Goal: Task Accomplishment & Management: Complete application form

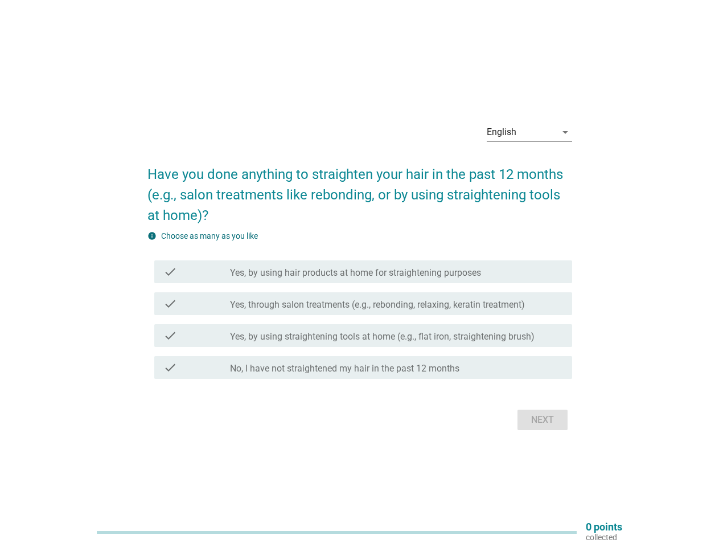
click at [360, 273] on label "Yes, by using hair products at home for straightening purposes" at bounding box center [355, 272] width 251 height 11
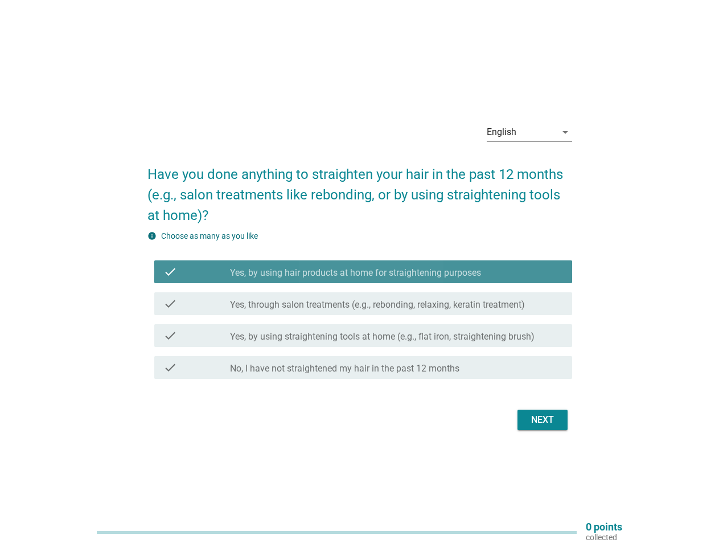
click at [530, 132] on div "English" at bounding box center [521, 132] width 69 height 18
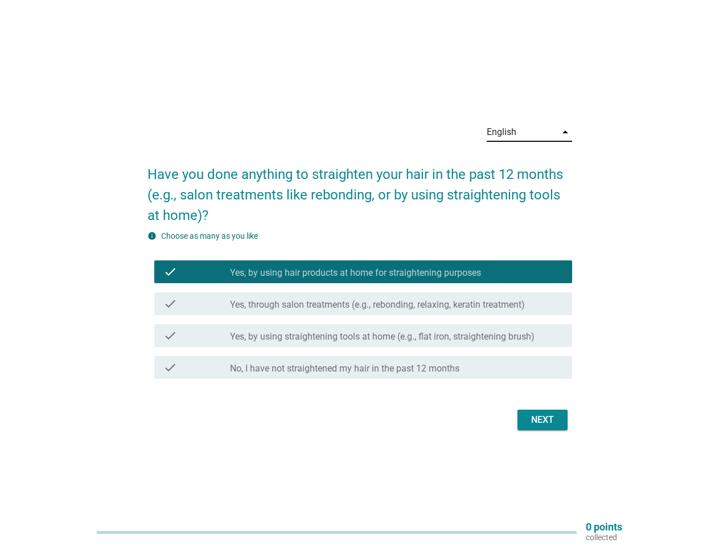
click at [360, 306] on label "Yes, through salon treatments (e.g., rebonding, relaxing, keratin treatment)" at bounding box center [377, 304] width 295 height 11
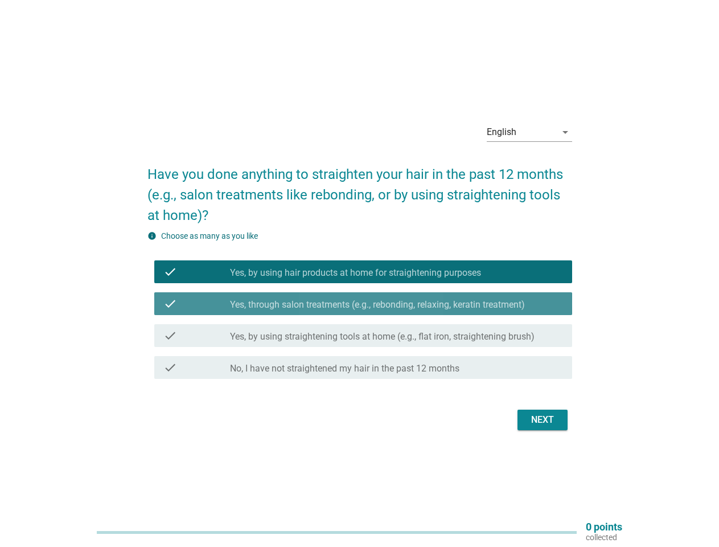
click at [363, 272] on label "Yes, by using hair products at home for straightening purposes" at bounding box center [355, 272] width 251 height 11
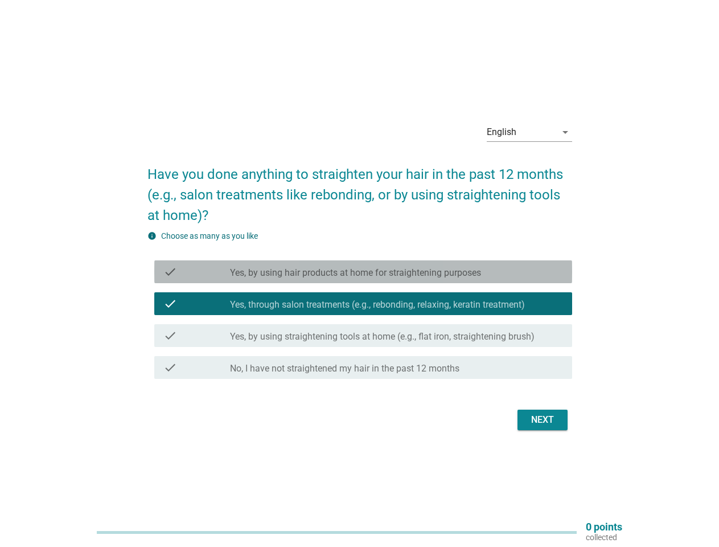
click at [363, 272] on label "Yes, by using hair products at home for straightening purposes" at bounding box center [355, 272] width 251 height 11
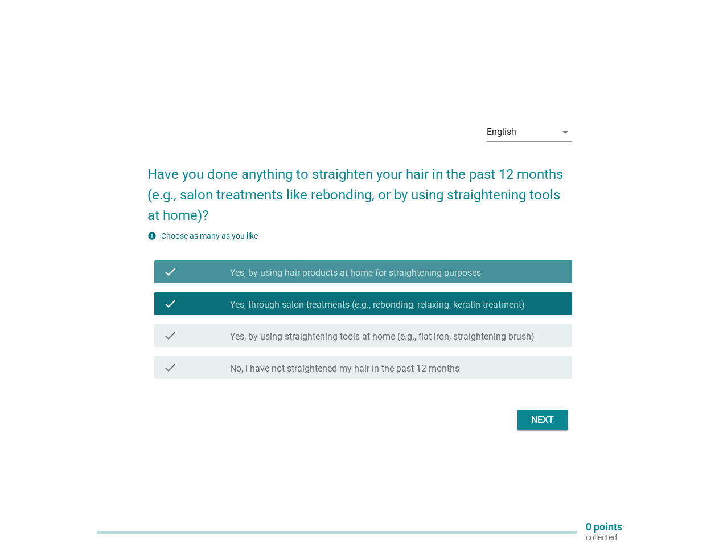
click at [355, 273] on label "Yes, by using hair products at home for straightening purposes" at bounding box center [355, 272] width 251 height 11
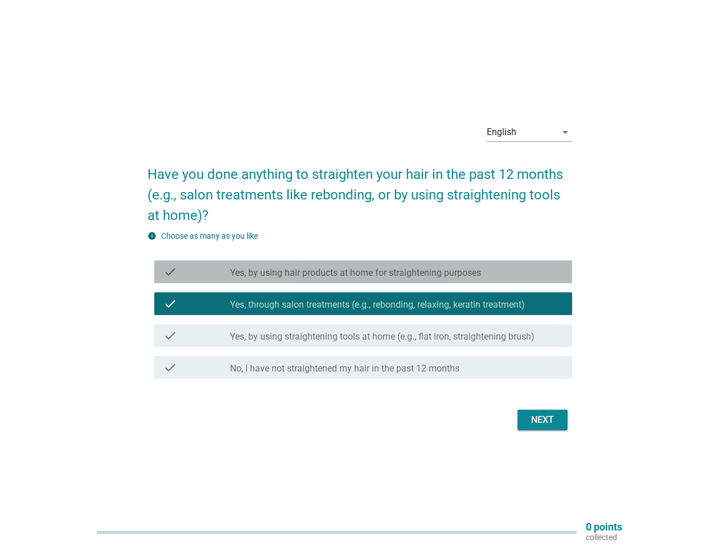
click at [355, 273] on label "Yes, by using hair products at home for straightening purposes" at bounding box center [355, 272] width 251 height 11
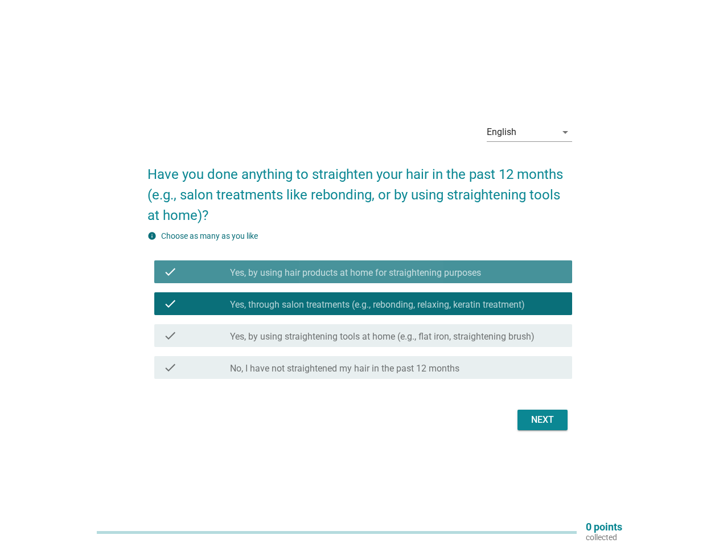
click at [363, 304] on label "Yes, through salon treatments (e.g., rebonding, relaxing, keratin treatment)" at bounding box center [377, 304] width 295 height 11
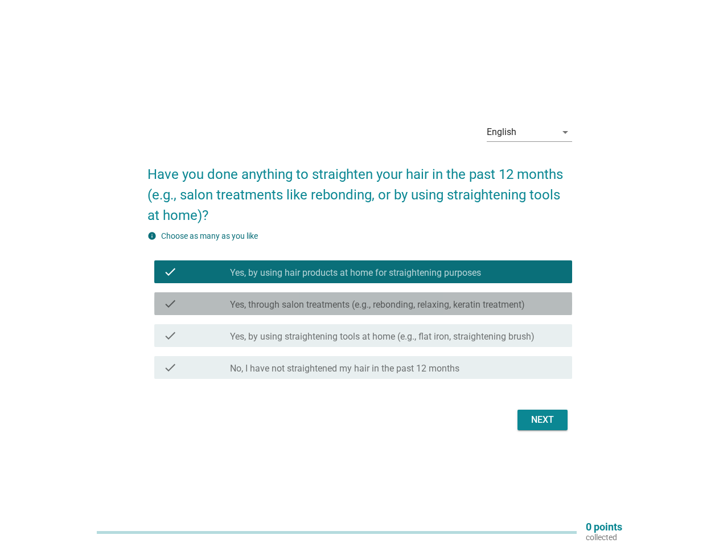
click at [363, 304] on label "Yes, through salon treatments (e.g., rebonding, relaxing, keratin treatment)" at bounding box center [377, 304] width 295 height 11
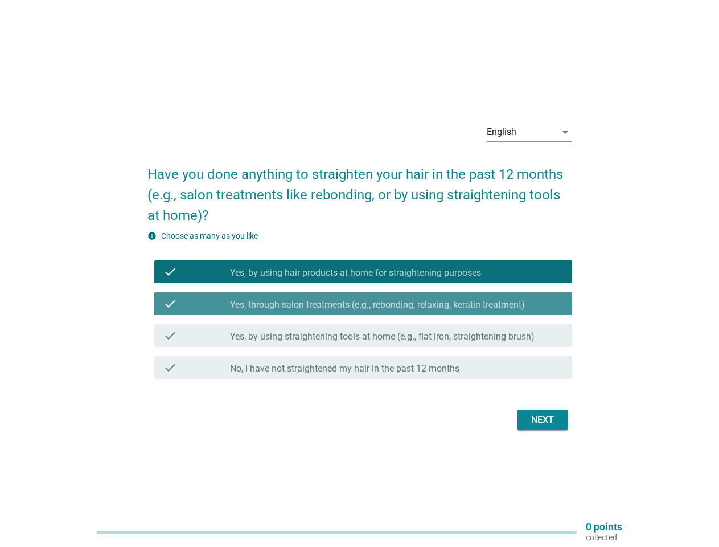
click at [377, 305] on label "Yes, through salon treatments (e.g., rebonding, relaxing, keratin treatment)" at bounding box center [377, 304] width 295 height 11
